Goal: Task Accomplishment & Management: Complete application form

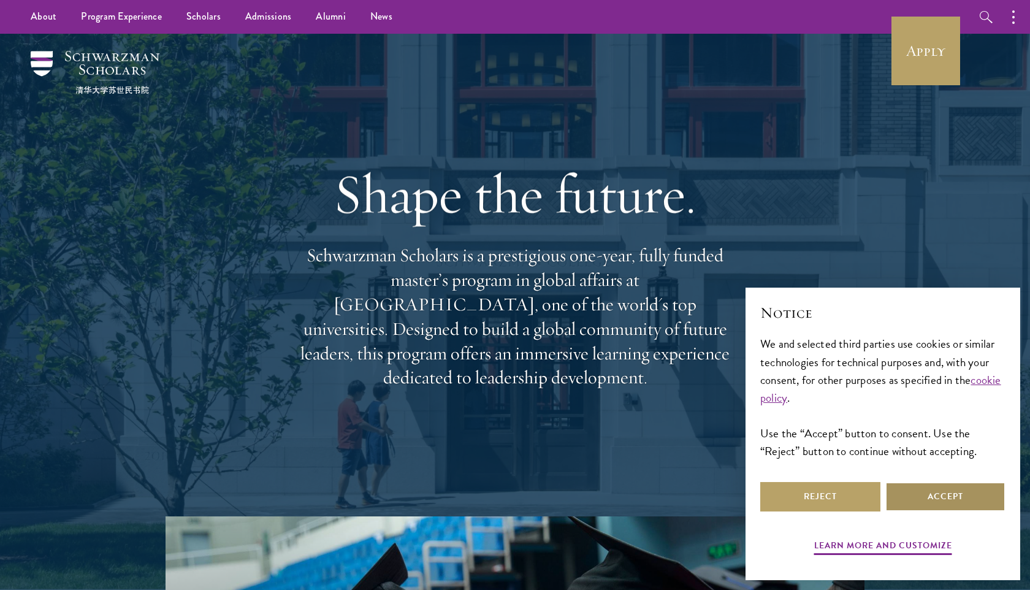
click at [946, 500] on button "Accept" at bounding box center [945, 496] width 120 height 29
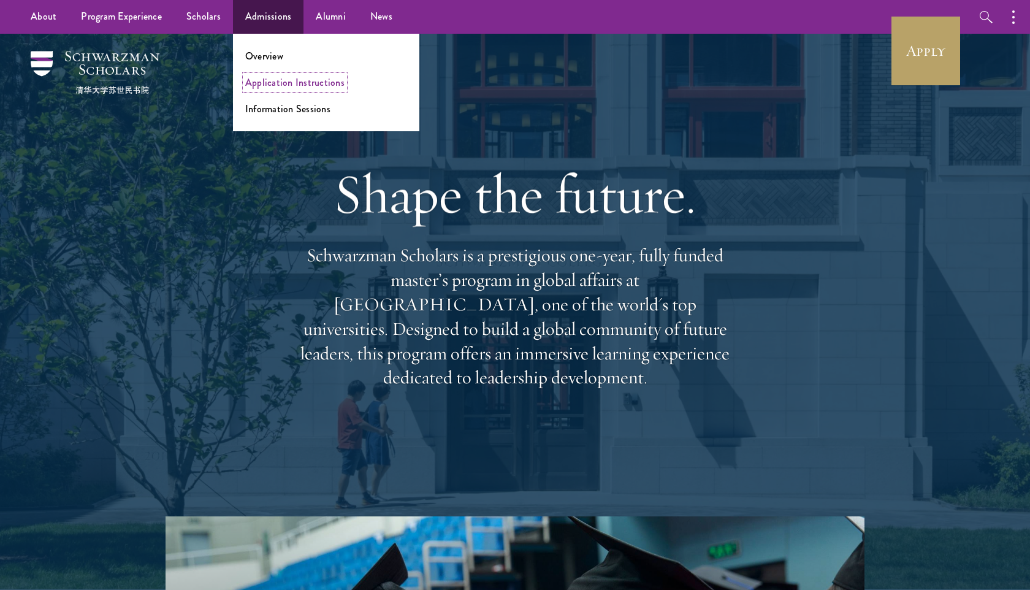
click at [266, 82] on link "Application Instructions" at bounding box center [294, 82] width 99 height 14
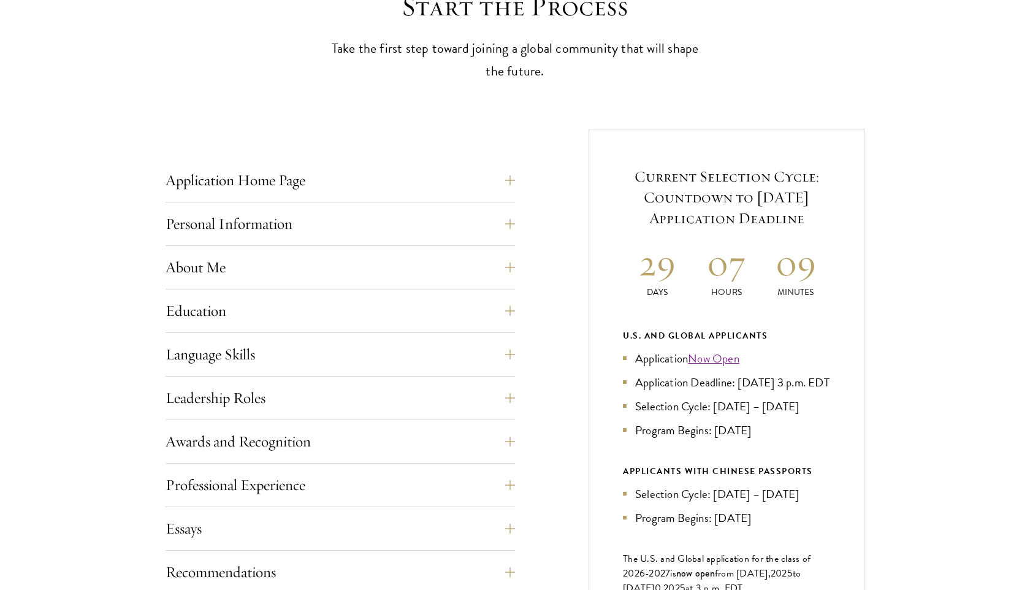
scroll to position [368, 0]
click at [513, 179] on button "Application Home Page" at bounding box center [349, 179] width 349 height 29
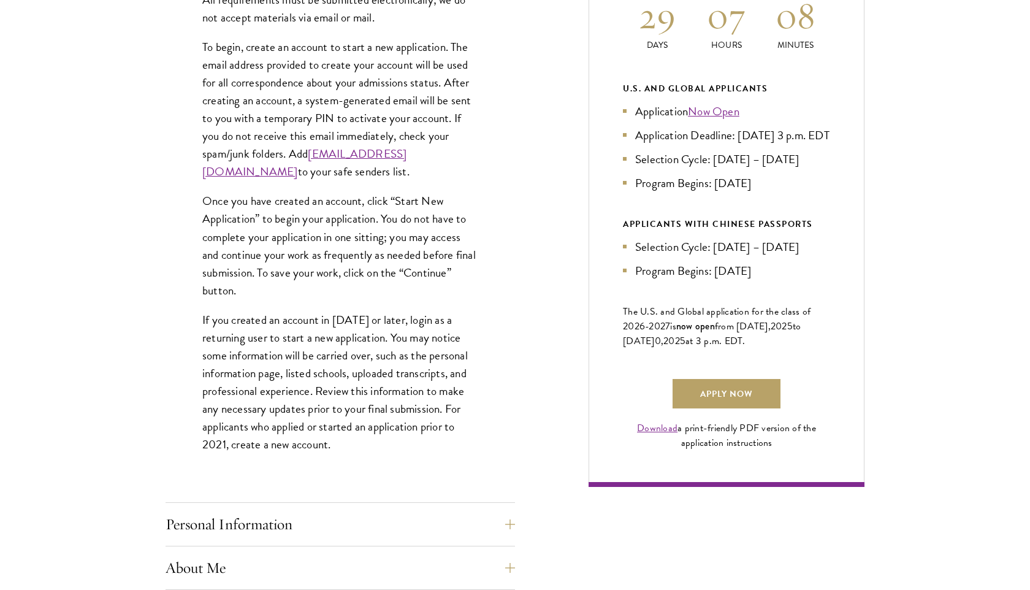
scroll to position [615, 0]
click at [666, 435] on link "Download" at bounding box center [657, 427] width 40 height 15
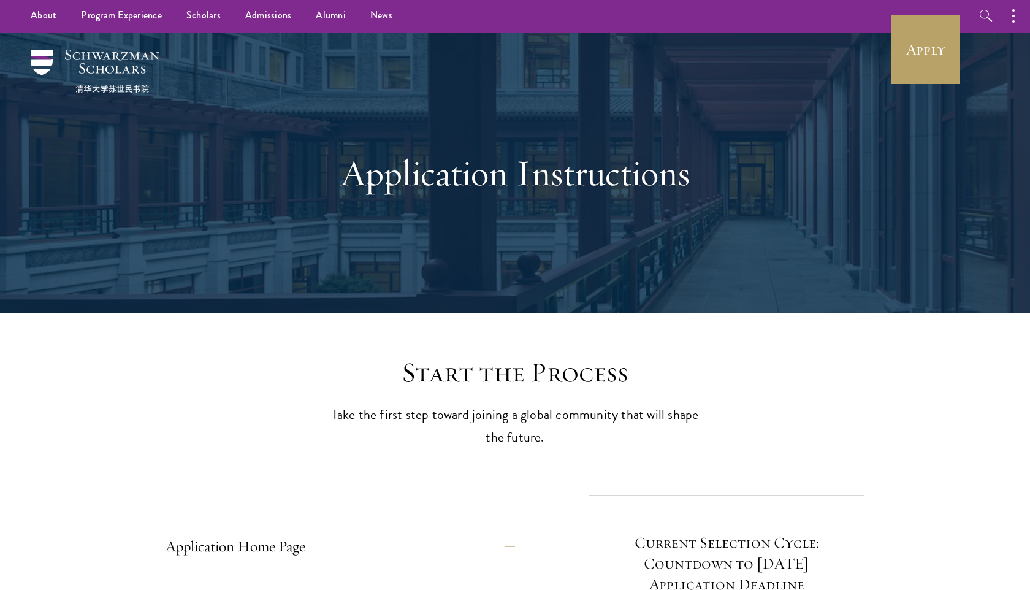
scroll to position [0, 0]
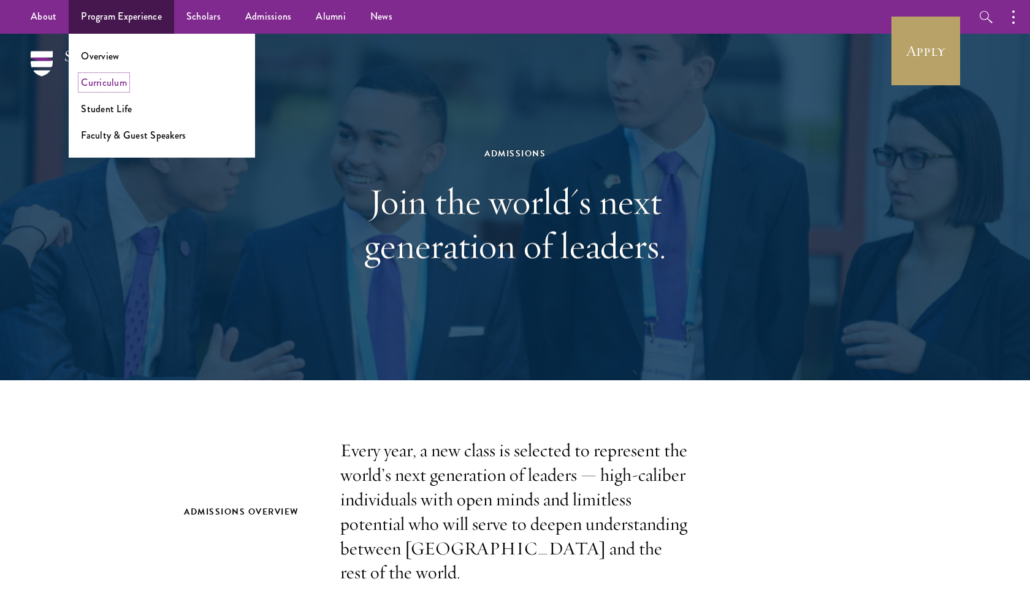
click at [106, 83] on link "Curriculum" at bounding box center [104, 82] width 46 height 14
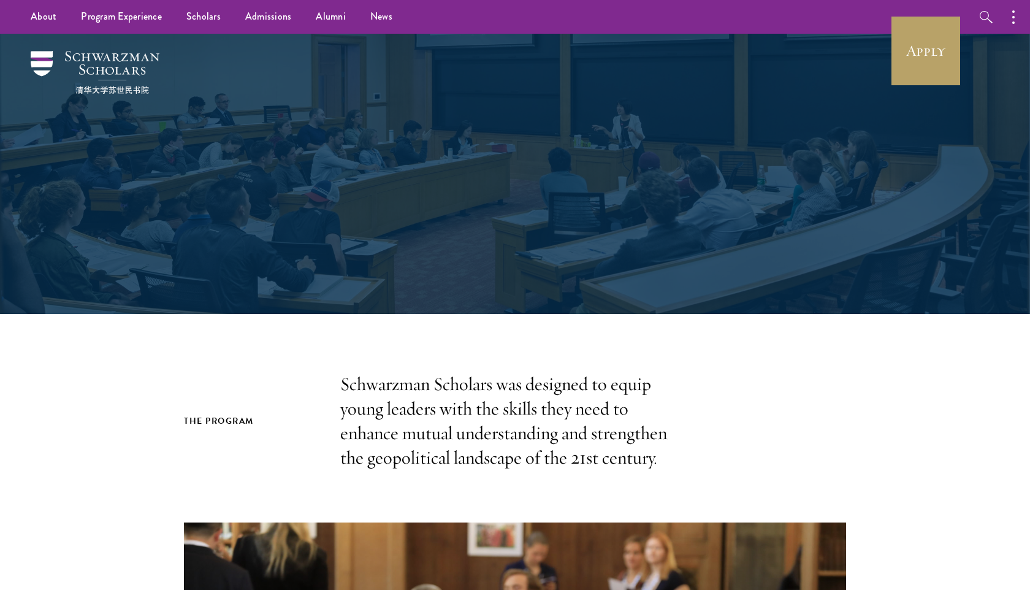
scroll to position [2, 0]
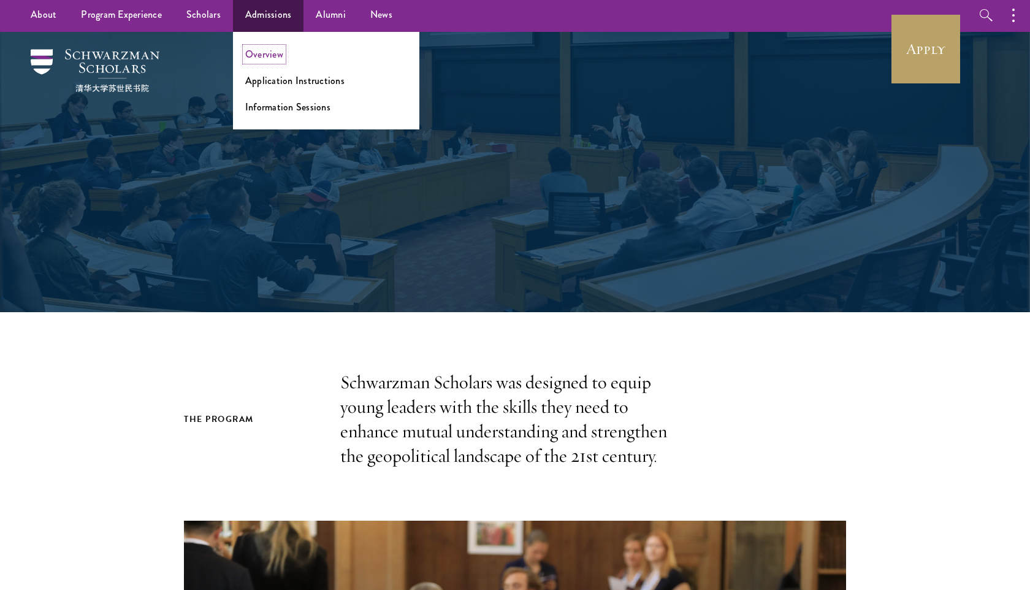
click at [272, 59] on link "Overview" at bounding box center [264, 54] width 38 height 14
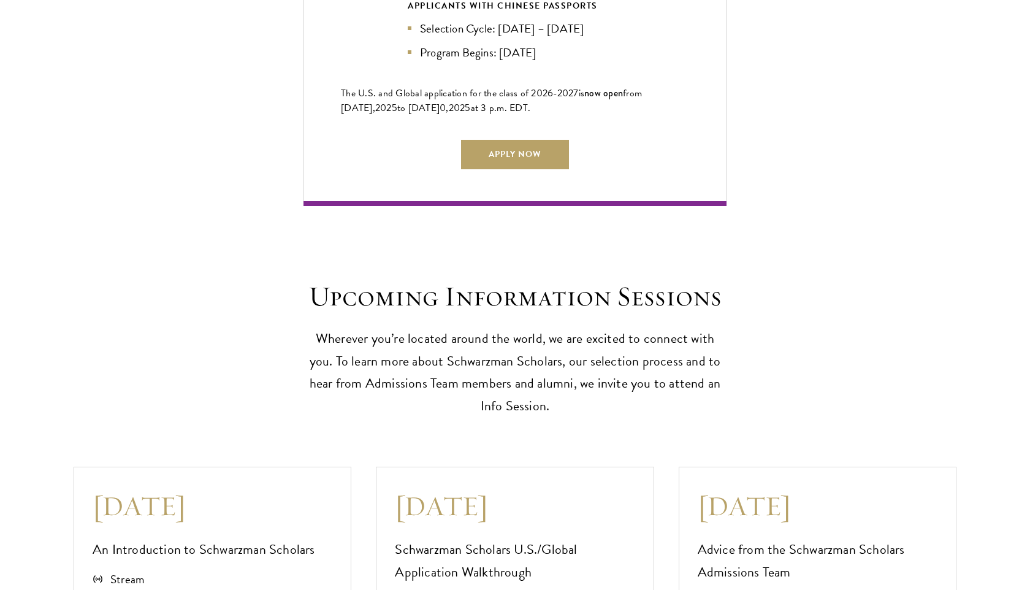
scroll to position [2977, 0]
click at [514, 152] on link "Apply Now" at bounding box center [515, 153] width 108 height 29
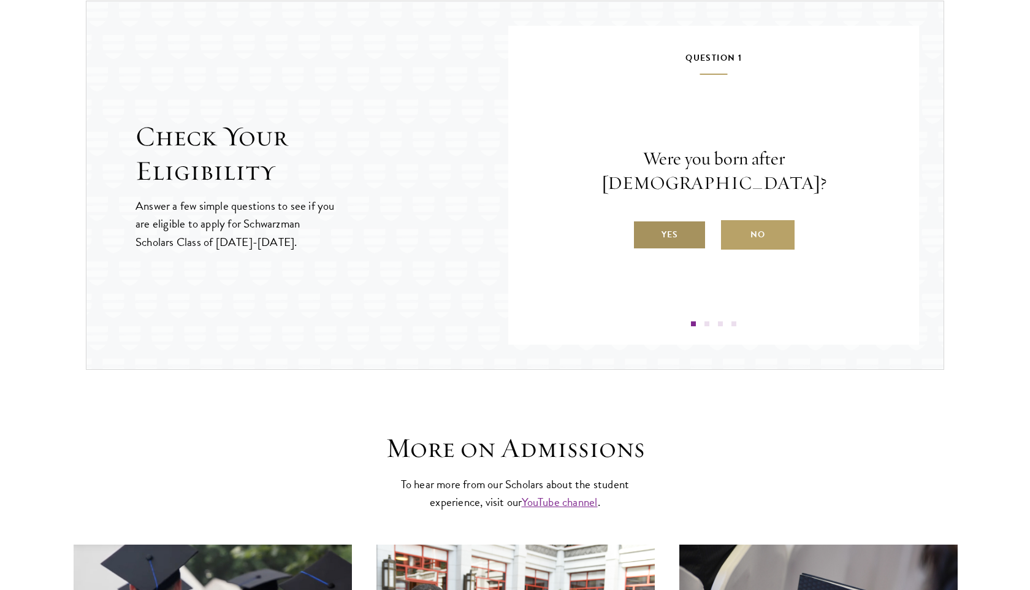
click at [665, 228] on label "Yes" at bounding box center [670, 234] width 74 height 29
click at [644, 228] on input "Yes" at bounding box center [638, 226] width 11 height 11
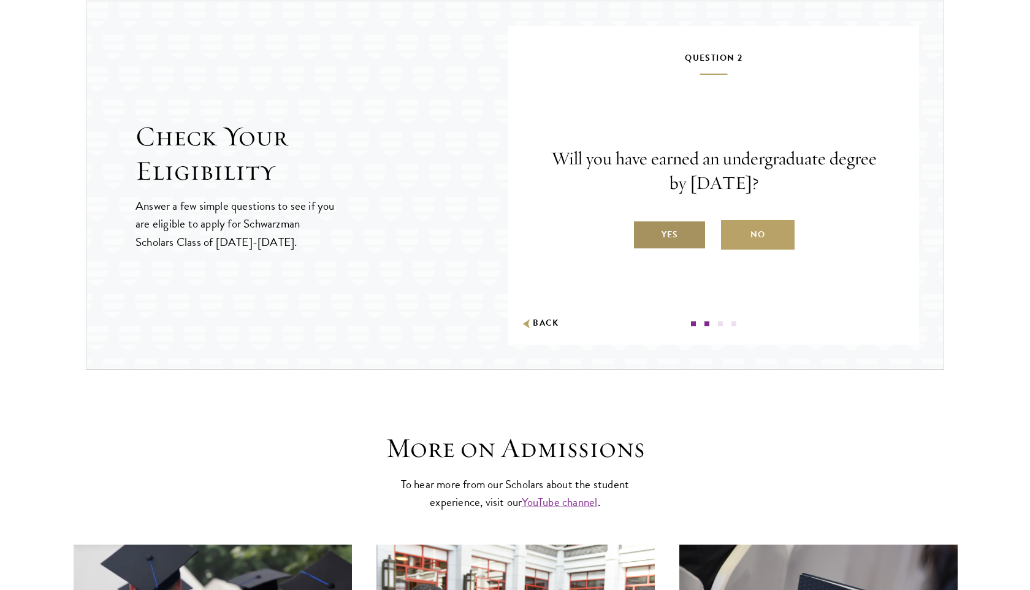
click at [662, 247] on label "Yes" at bounding box center [670, 234] width 74 height 29
click at [644, 232] on input "Yes" at bounding box center [638, 226] width 11 height 11
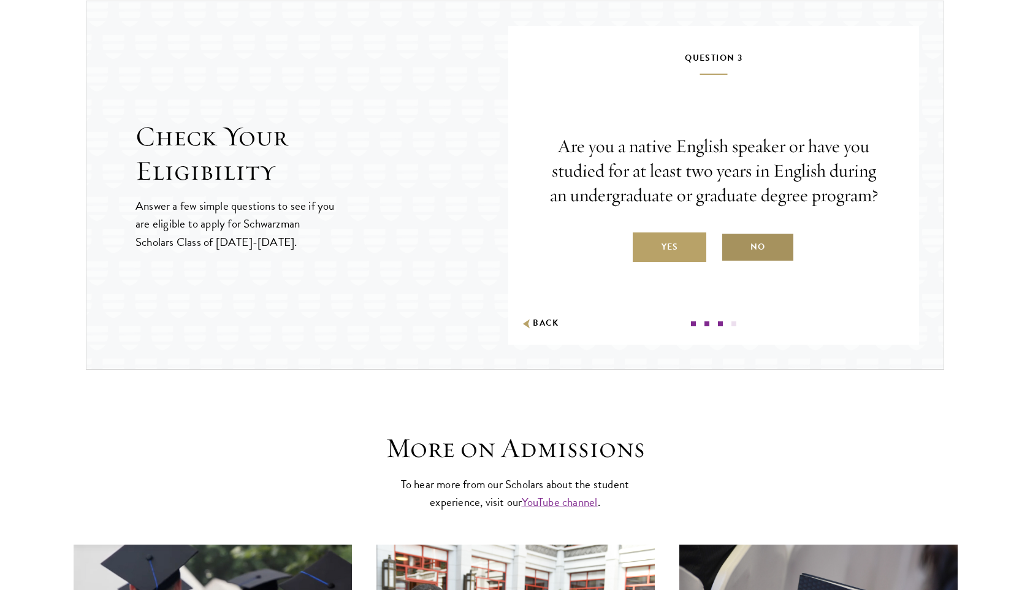
click at [788, 242] on label "No" at bounding box center [758, 246] width 74 height 29
click at [732, 242] on input "No" at bounding box center [726, 239] width 11 height 11
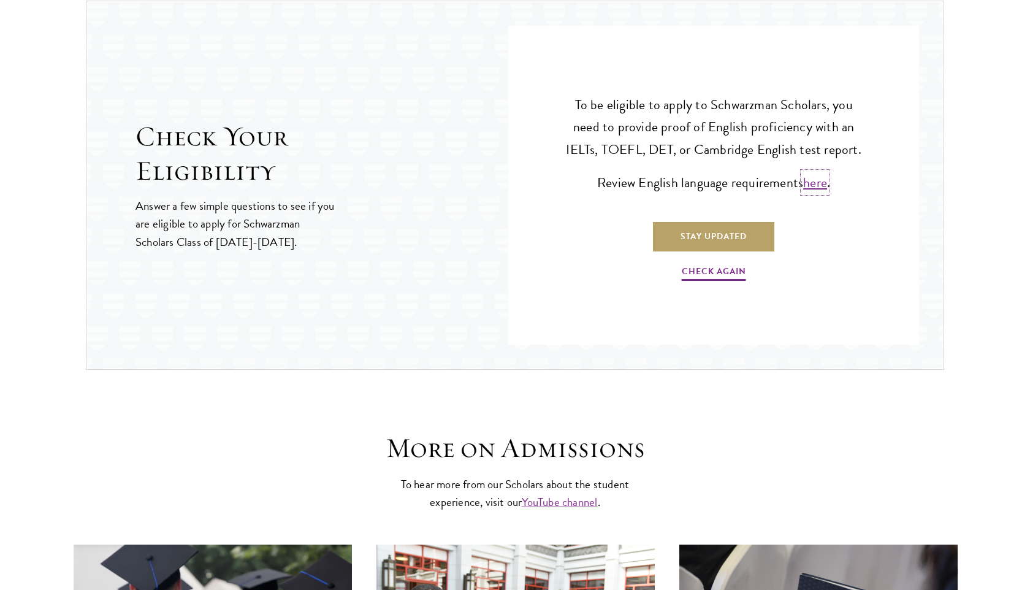
click at [812, 186] on link "here" at bounding box center [815, 182] width 24 height 20
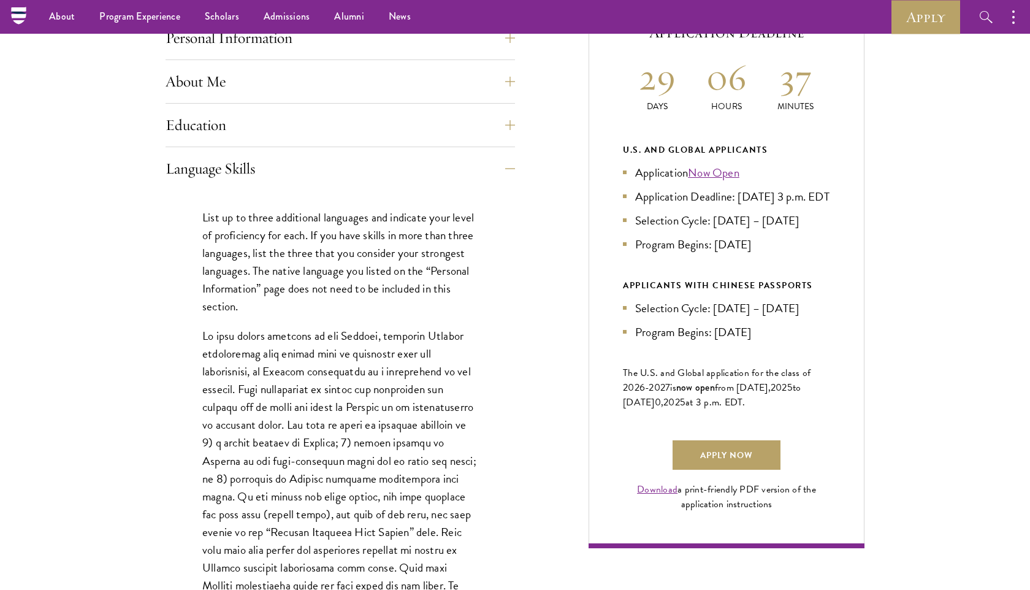
scroll to position [552, 0]
click at [472, 91] on button "About Me" at bounding box center [349, 81] width 349 height 29
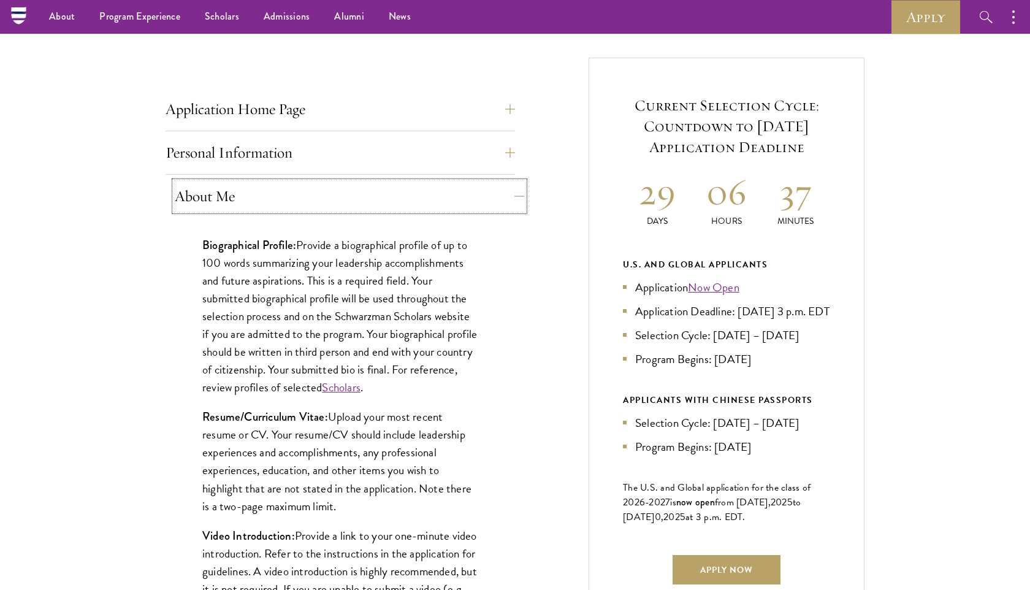
scroll to position [405, 0]
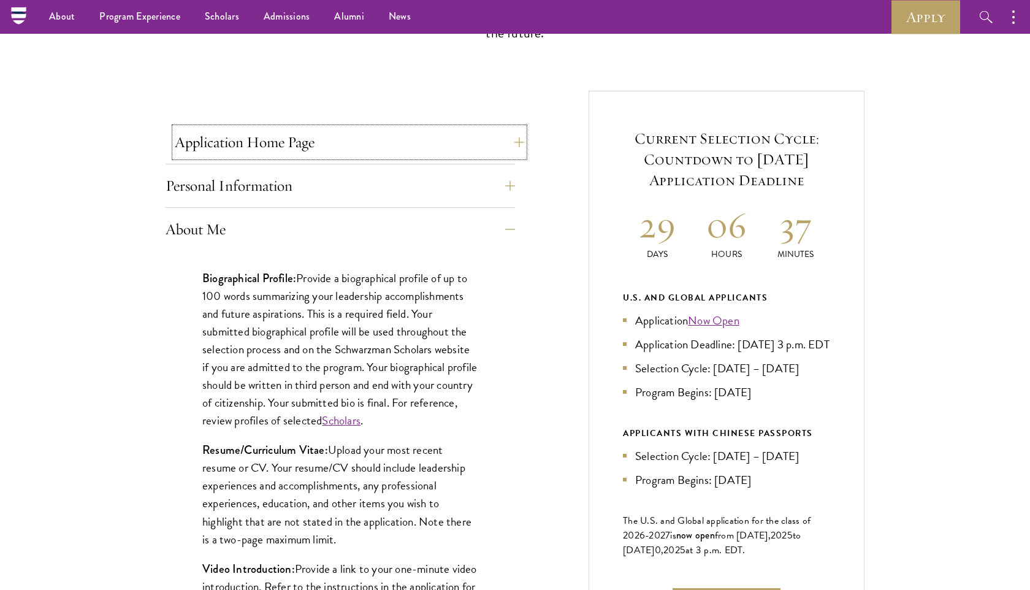
click at [412, 145] on button "Application Home Page" at bounding box center [349, 142] width 349 height 29
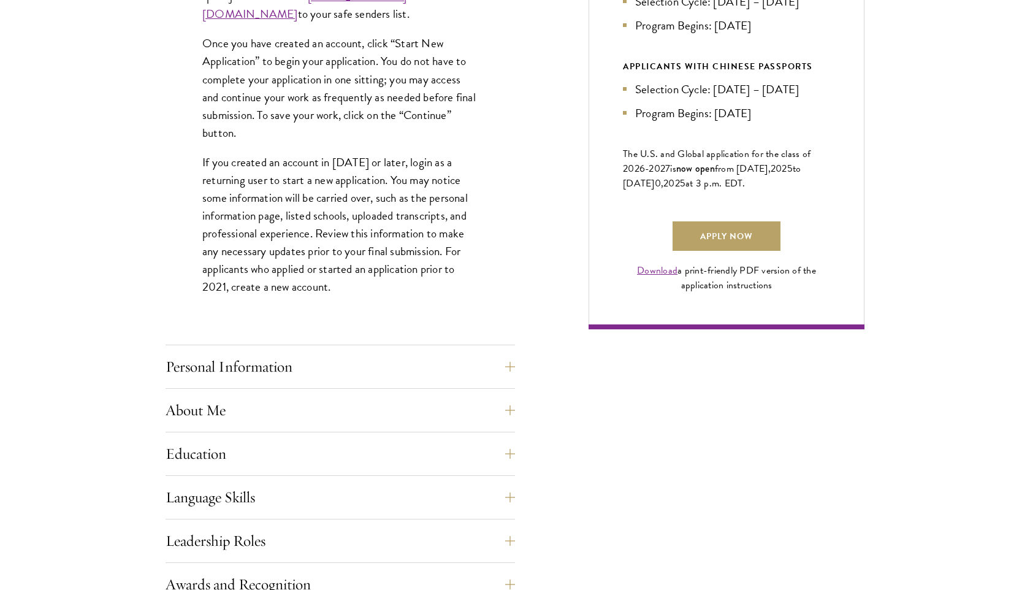
scroll to position [775, 0]
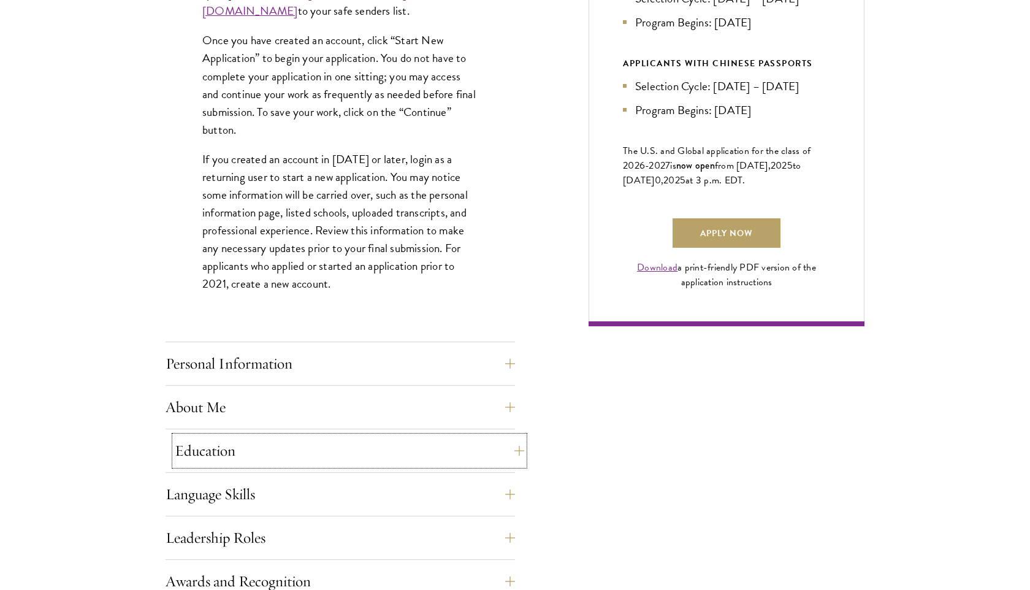
click at [201, 465] on button "Education" at bounding box center [349, 450] width 349 height 29
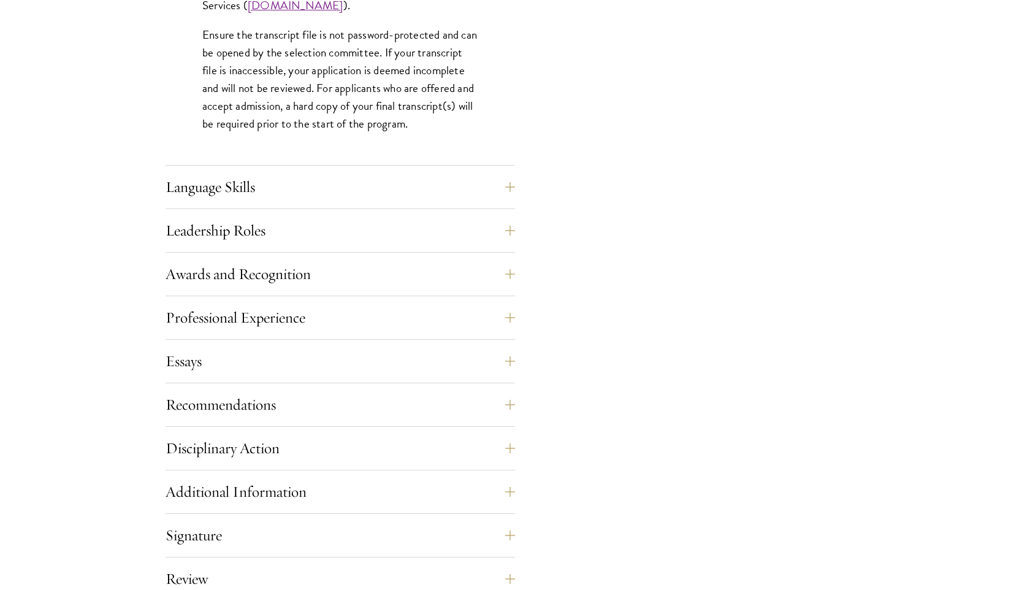
scroll to position [1984, 0]
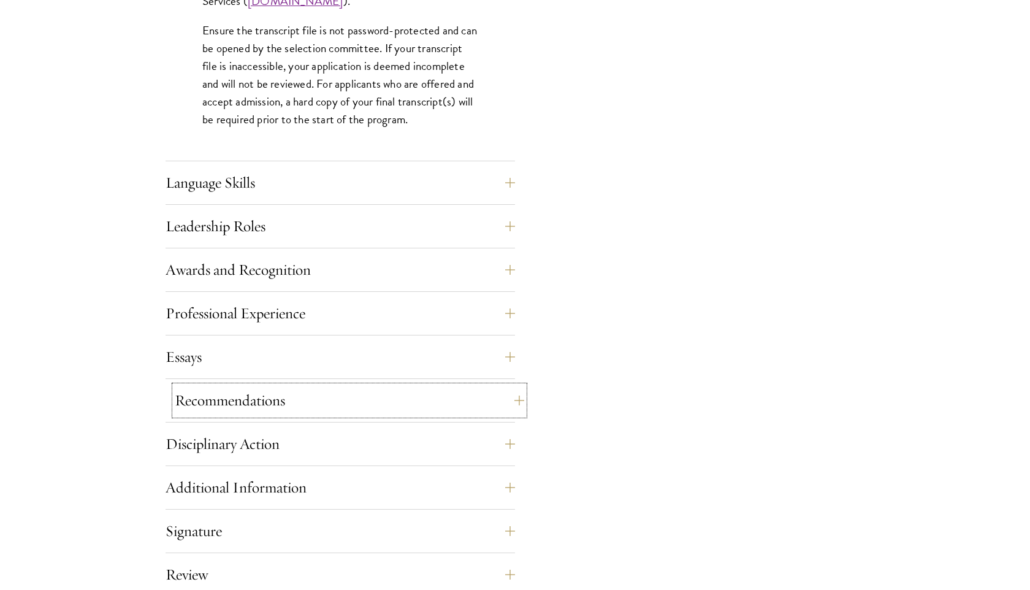
click at [226, 410] on button "Recommendations" at bounding box center [349, 400] width 349 height 29
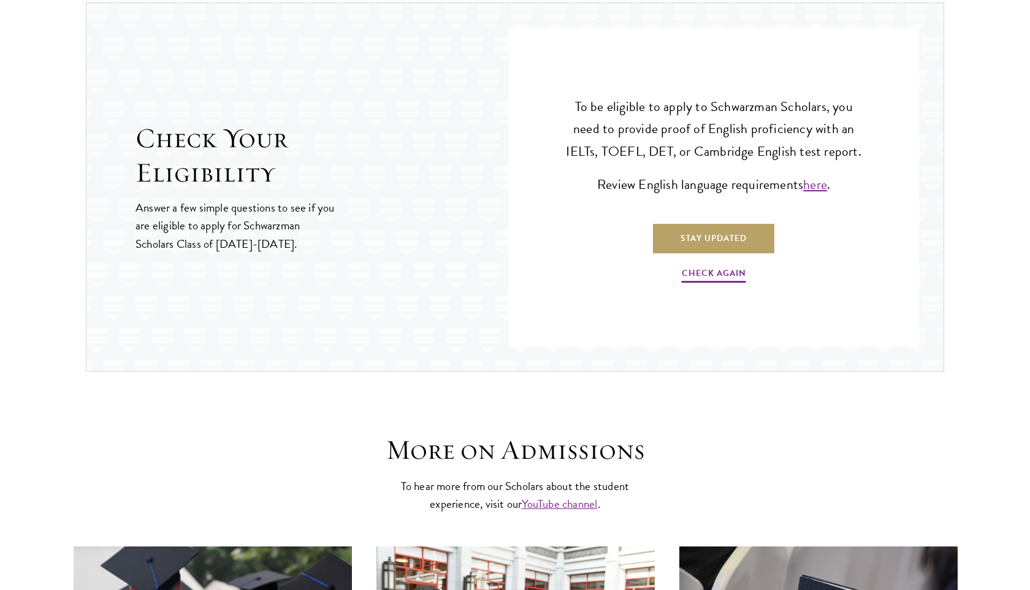
scroll to position [2315, 0]
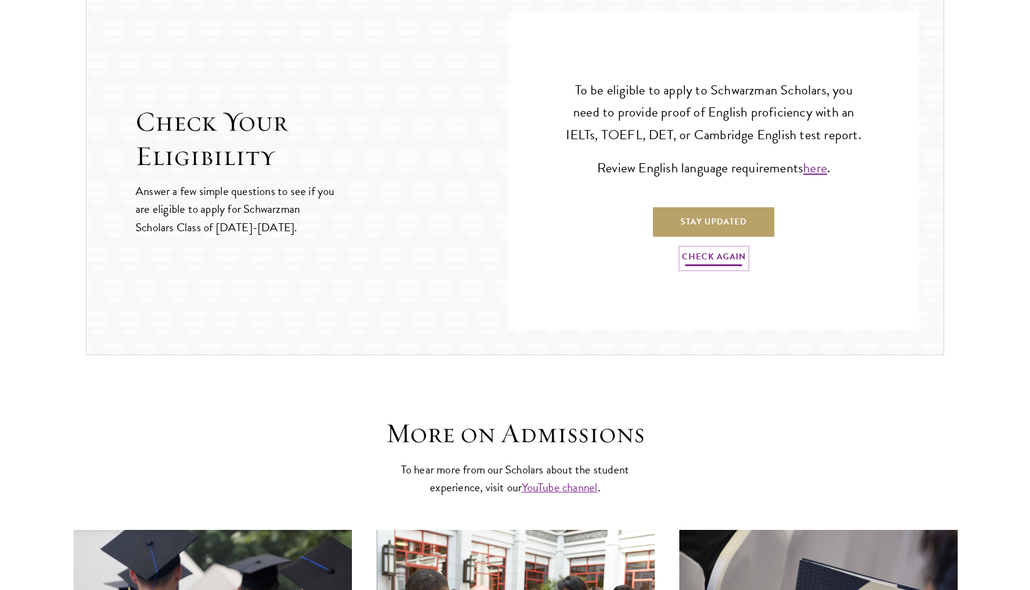
click at [704, 261] on link "Check Again" at bounding box center [714, 258] width 64 height 19
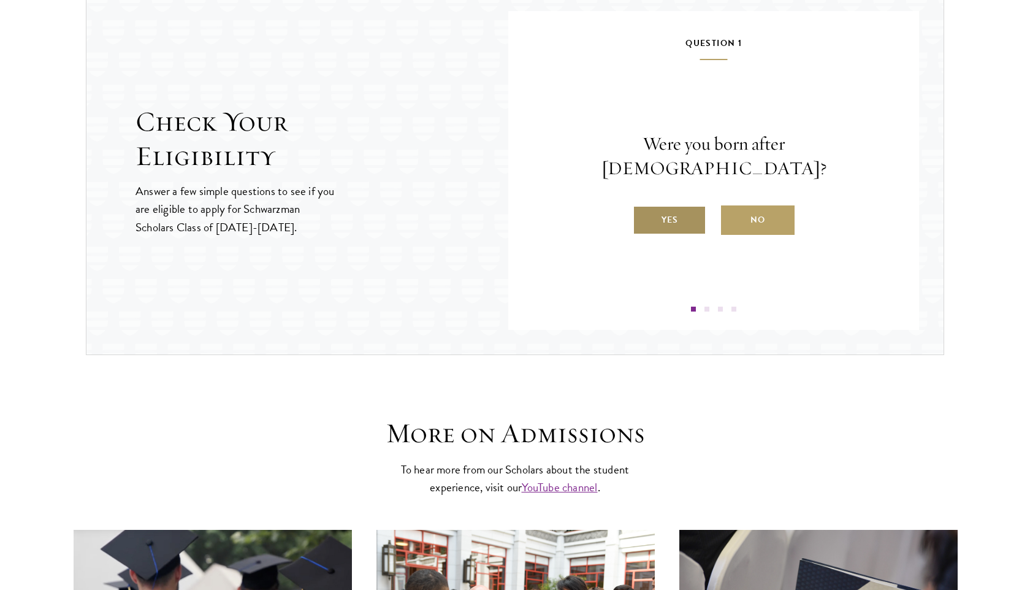
click at [685, 206] on label "Yes" at bounding box center [670, 219] width 74 height 29
click at [644, 207] on input "Yes" at bounding box center [638, 212] width 11 height 11
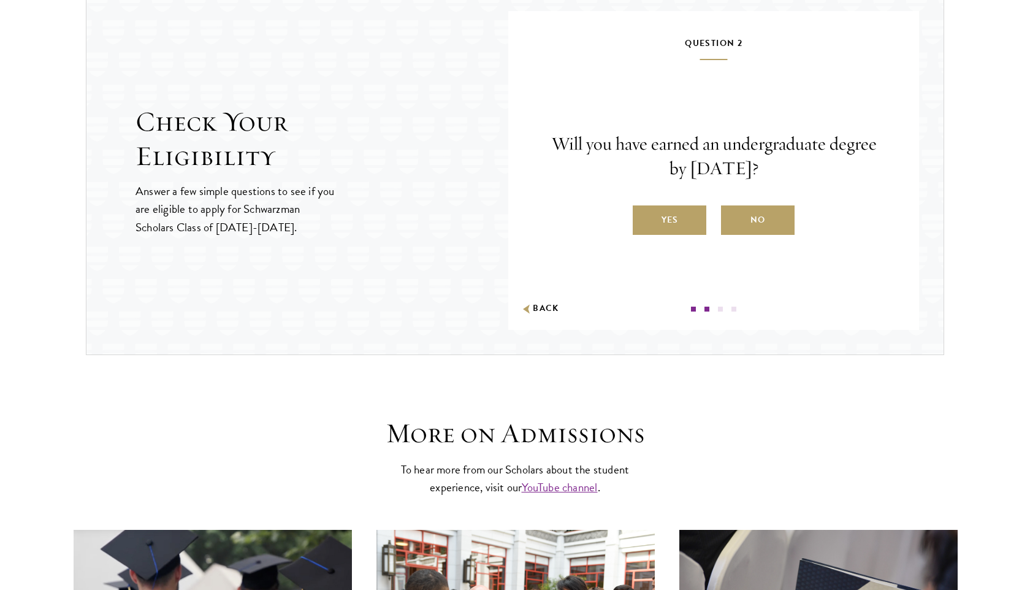
click at [685, 206] on label "Yes" at bounding box center [670, 219] width 74 height 29
click at [644, 207] on input "Yes" at bounding box center [638, 212] width 11 height 11
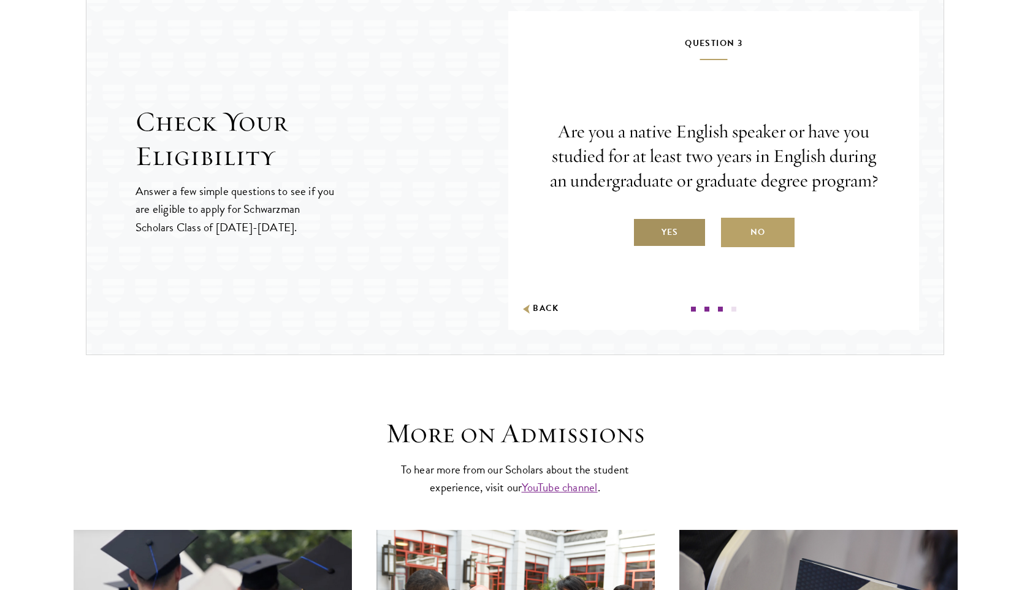
click at [684, 232] on label "Yes" at bounding box center [670, 232] width 74 height 29
click at [644, 230] on input "Yes" at bounding box center [638, 224] width 11 height 11
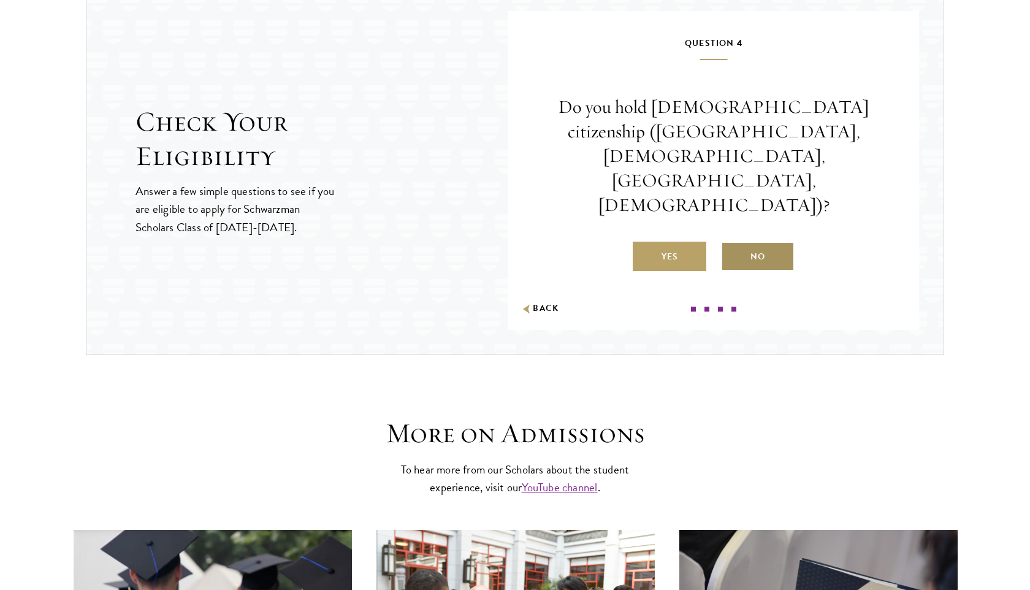
click at [736, 242] on label "No" at bounding box center [758, 256] width 74 height 29
click at [732, 243] on input "No" at bounding box center [726, 248] width 11 height 11
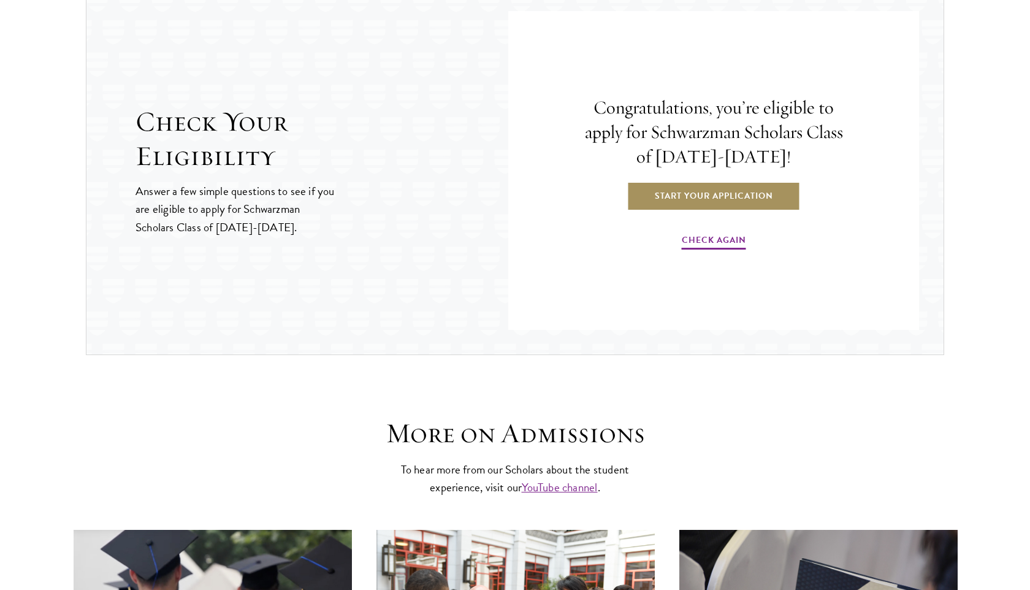
click at [725, 198] on link "Start Your Application" at bounding box center [713, 195] width 173 height 29
